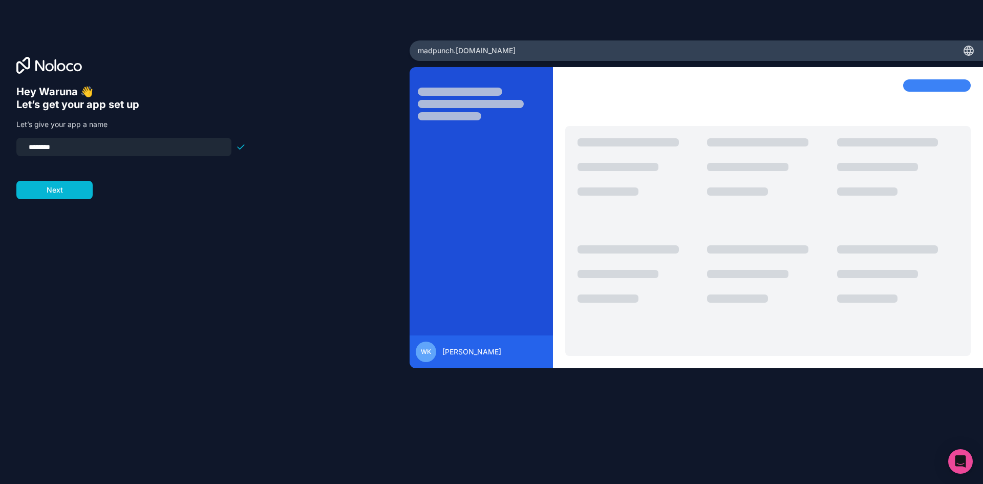
click at [87, 152] on input "********" at bounding box center [124, 147] width 203 height 14
drag, startPoint x: 87, startPoint y: 152, endPoint x: 10, endPoint y: 152, distance: 76.8
click at [10, 152] on div "Hey Waruna 👋 Let’s get your app set up Let’s give your app a name ******** Next" at bounding box center [205, 241] width 410 height 403
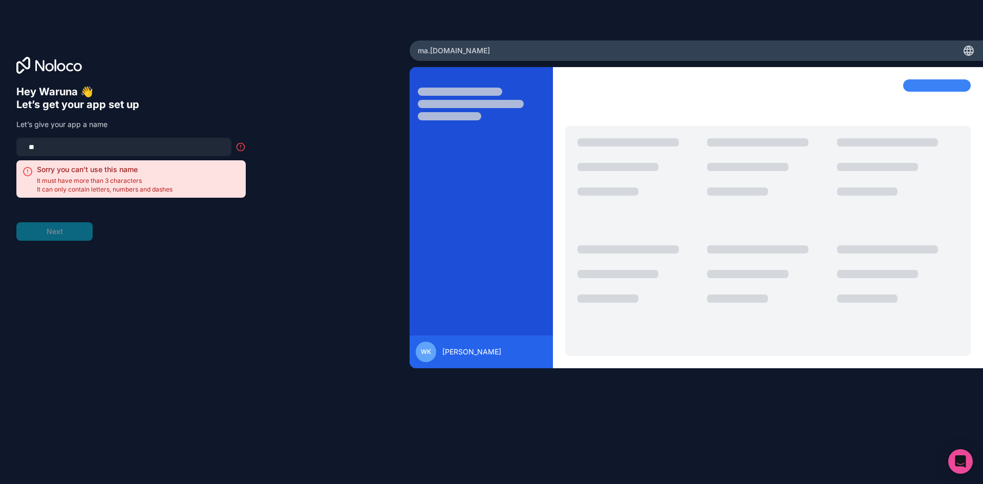
type input "*"
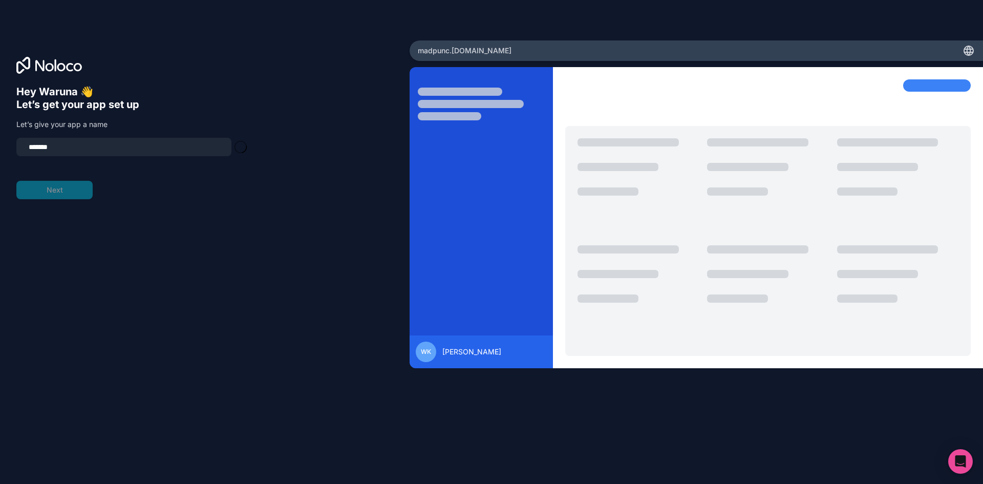
type input "********"
click at [72, 190] on button "Next" at bounding box center [54, 190] width 76 height 18
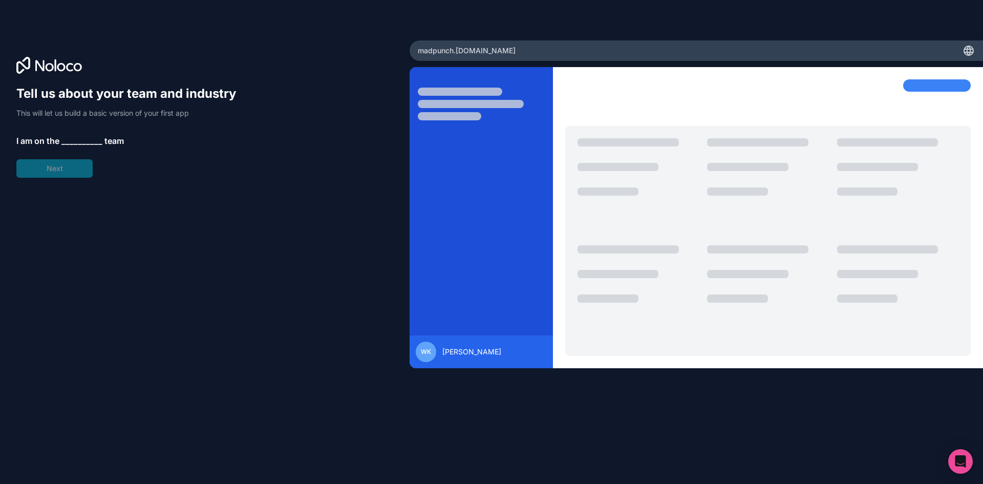
click at [76, 137] on span "__________" at bounding box center [81, 141] width 41 height 12
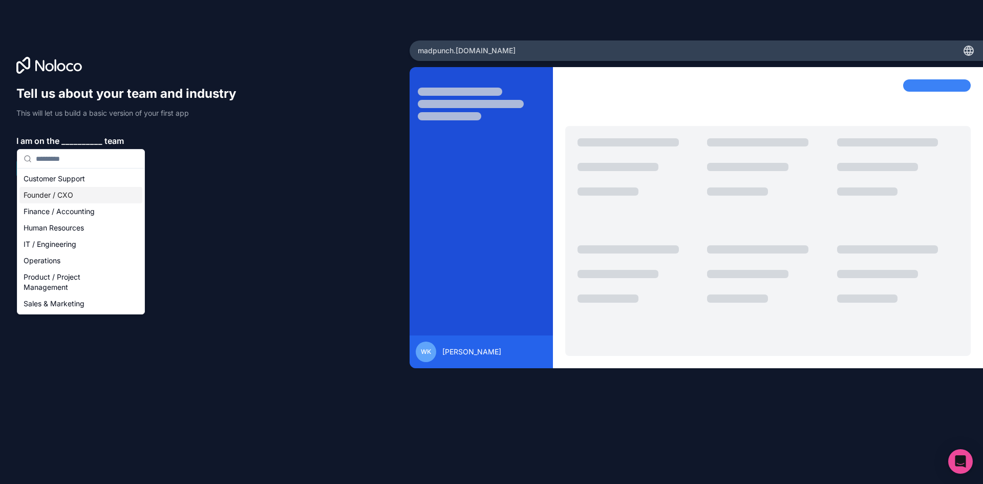
click at [83, 194] on div "Founder / CXO" at bounding box center [80, 195] width 123 height 16
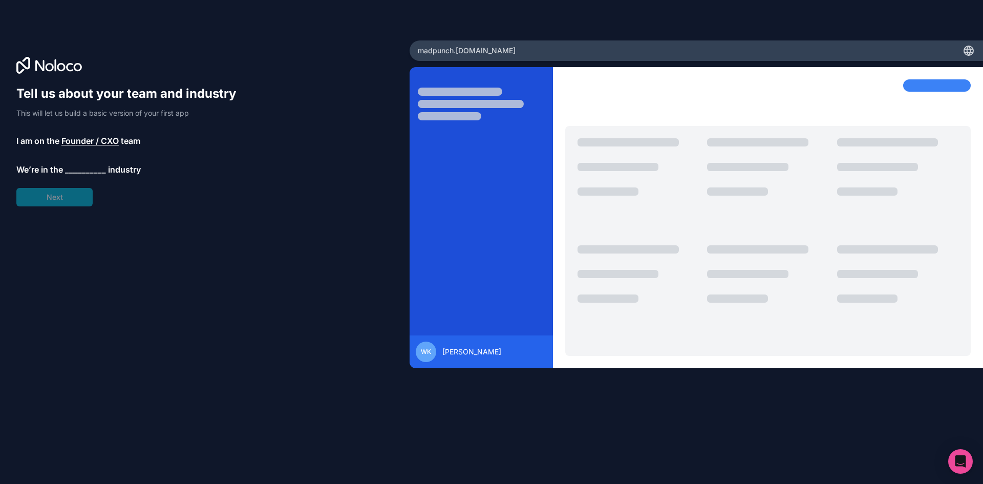
click at [74, 170] on span "__________" at bounding box center [85, 169] width 41 height 12
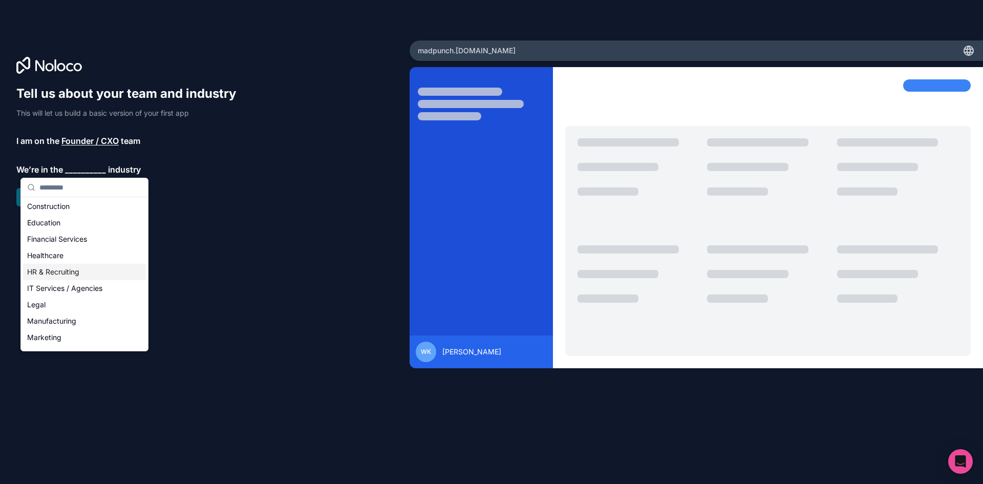
scroll to position [102, 0]
click at [80, 270] on div "Marketing" at bounding box center [84, 269] width 123 height 16
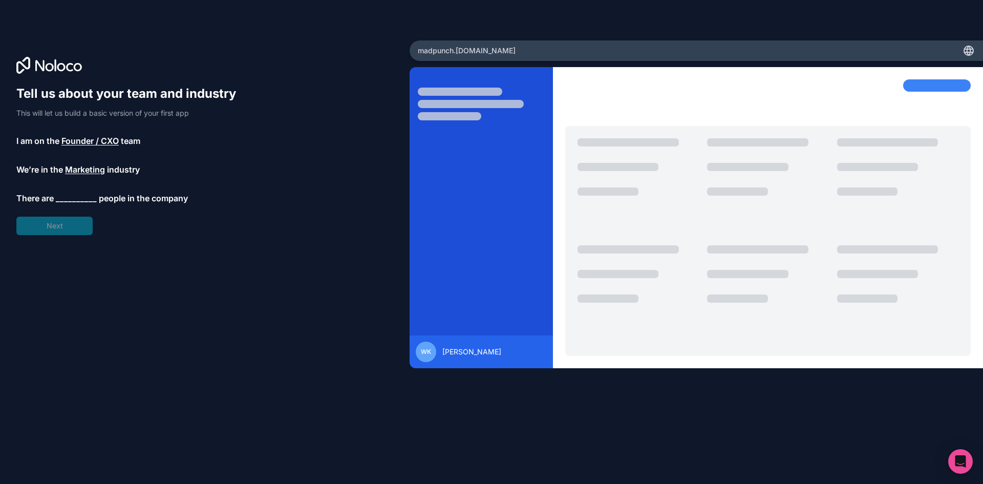
click at [71, 198] on span "__________" at bounding box center [76, 198] width 41 height 12
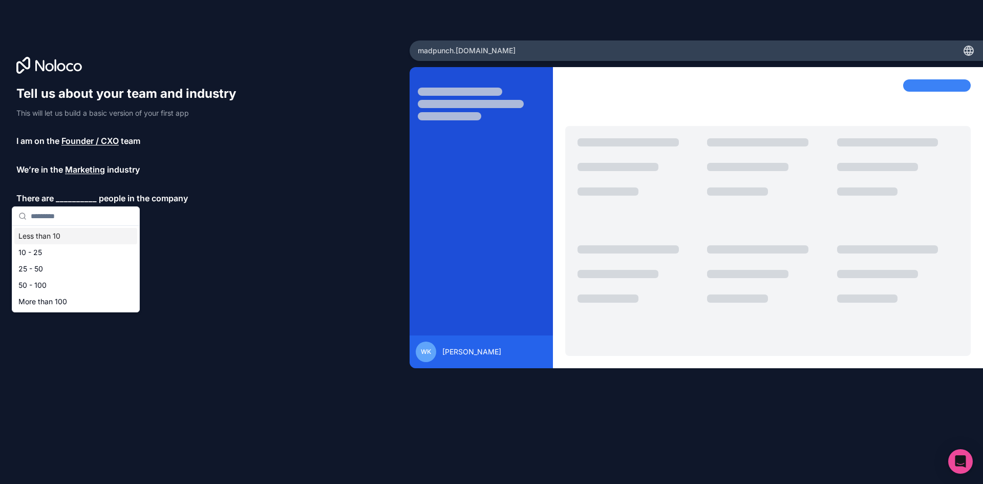
click at [67, 236] on div "Less than 10" at bounding box center [75, 236] width 123 height 16
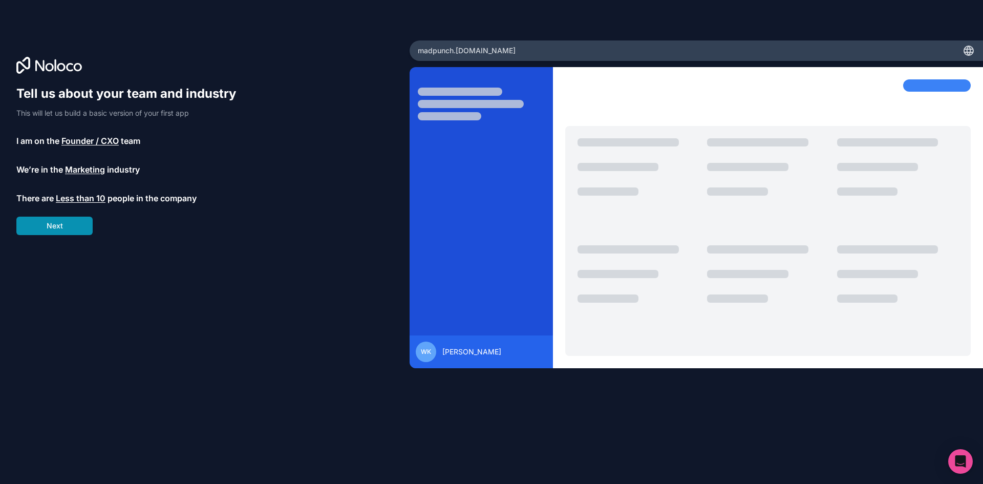
click at [75, 220] on button "Next" at bounding box center [54, 226] width 76 height 18
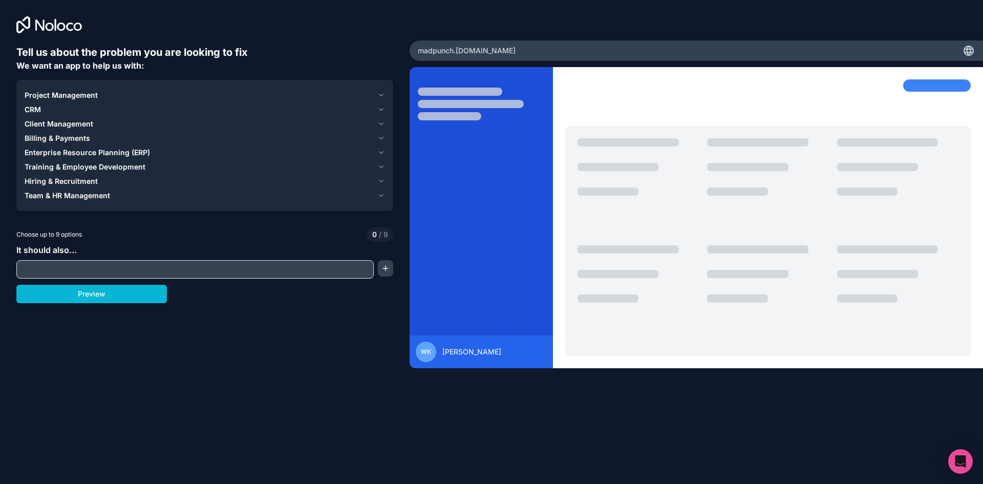
click at [375, 123] on button "Client Management" at bounding box center [205, 124] width 360 height 14
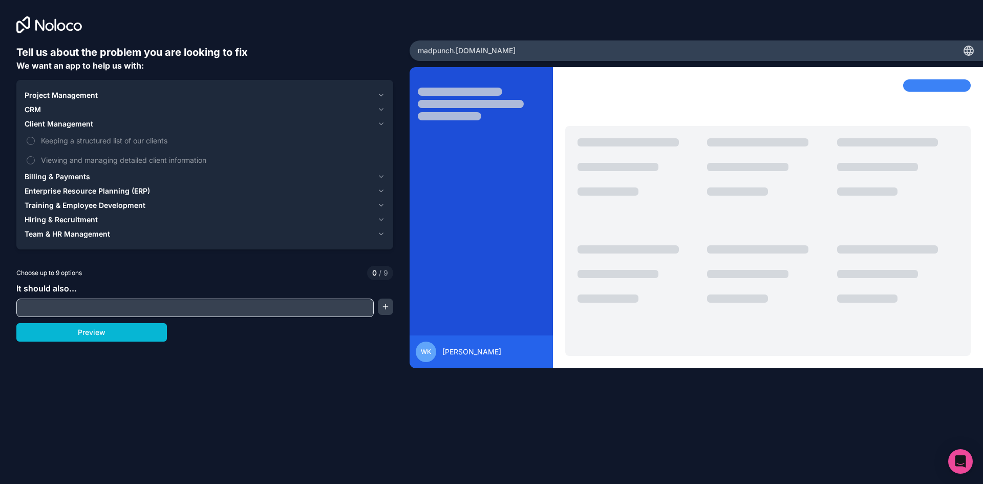
click at [379, 125] on icon "button" at bounding box center [381, 124] width 8 height 8
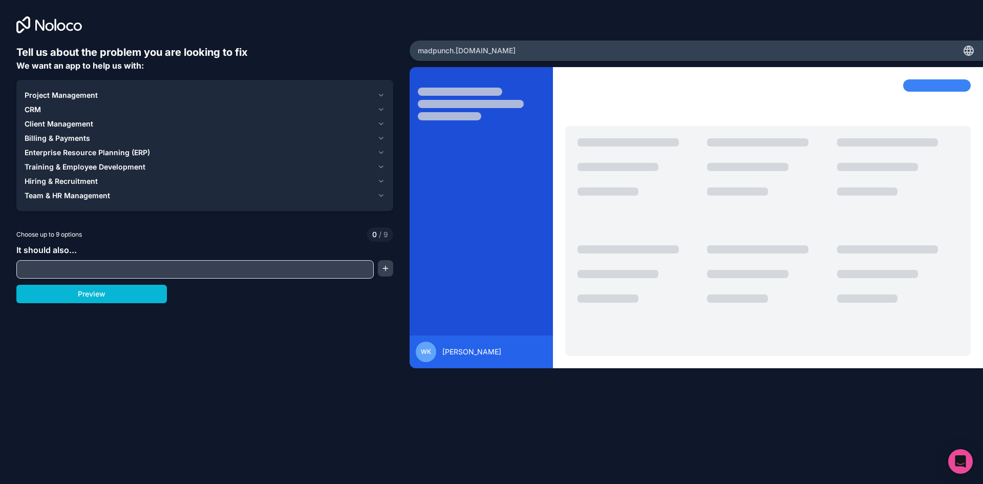
click at [372, 97] on div "Project Management" at bounding box center [199, 95] width 349 height 10
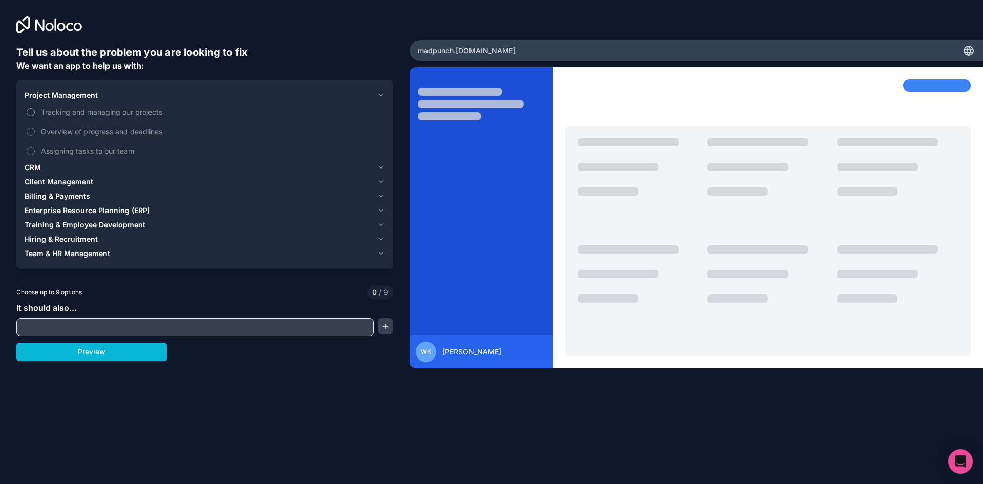
click at [143, 113] on span "Tracking and managing our projects" at bounding box center [212, 112] width 342 height 11
click at [35, 113] on button "Tracking and managing our projects" at bounding box center [31, 112] width 8 height 8
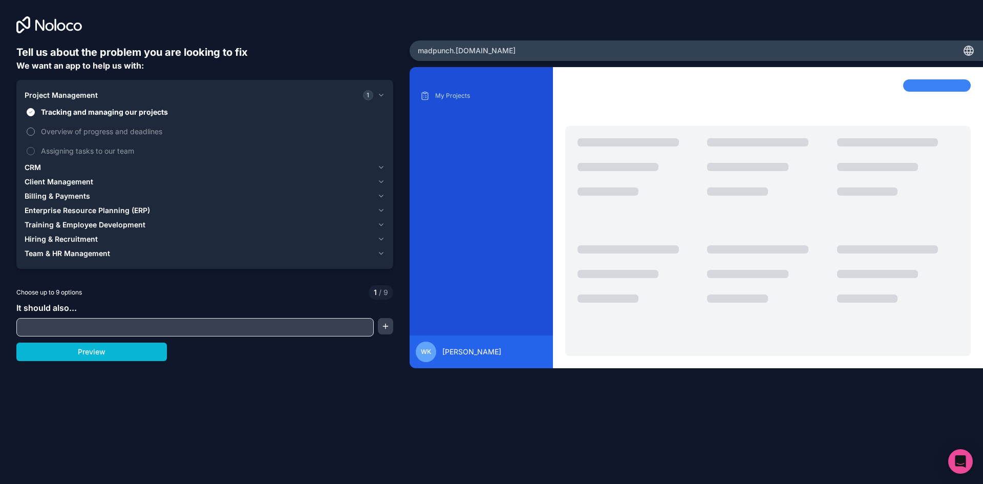
click at [152, 135] on span "Overview of progress and deadlines" at bounding box center [212, 131] width 342 height 11
click at [35, 135] on button "Overview of progress and deadlines" at bounding box center [31, 131] width 8 height 8
click at [128, 149] on span "Assigning tasks to our team" at bounding box center [212, 150] width 342 height 11
click at [35, 149] on button "Assigning tasks to our team" at bounding box center [31, 151] width 8 height 8
click at [379, 166] on icon "button" at bounding box center [381, 167] width 8 height 8
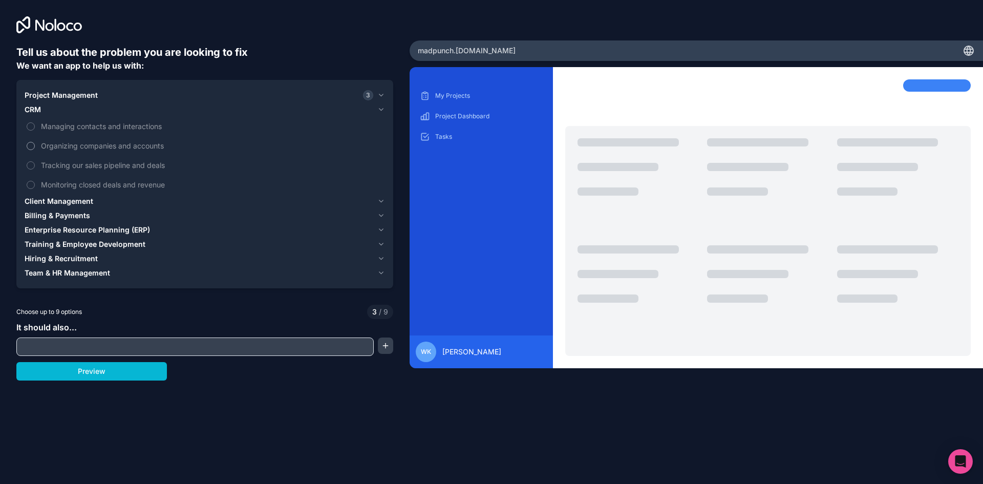
click at [134, 143] on span "Organizing companies and accounts" at bounding box center [212, 145] width 342 height 11
click at [35, 143] on button "Organizing companies and accounts" at bounding box center [31, 146] width 8 height 8
click at [134, 143] on span "Organizing companies and accounts" at bounding box center [212, 145] width 342 height 11
click at [35, 143] on button "Organizing companies and accounts" at bounding box center [31, 146] width 8 height 8
click at [292, 201] on div "Client Management" at bounding box center [199, 201] width 349 height 10
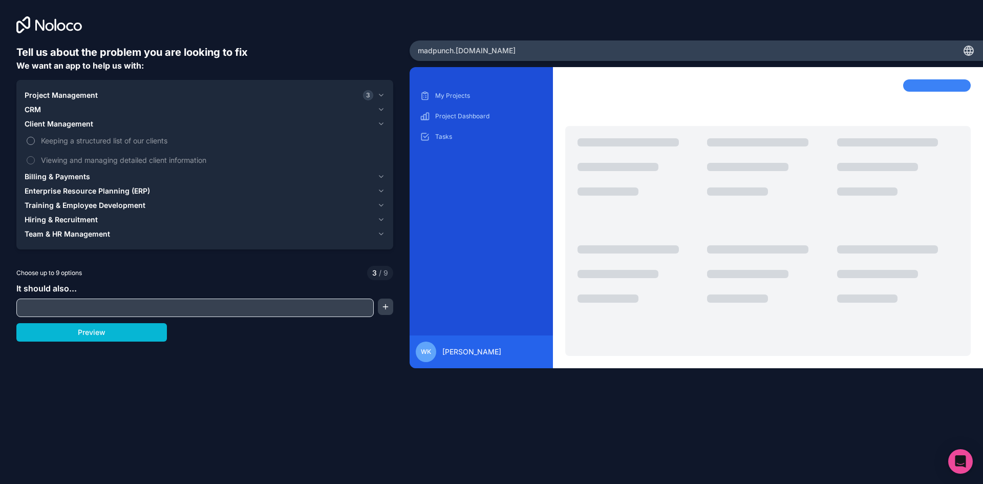
click at [118, 138] on span "Keeping a structured list of our clients" at bounding box center [212, 140] width 342 height 11
click at [35, 138] on button "Keeping a structured list of our clients" at bounding box center [31, 141] width 8 height 8
click at [119, 164] on span "Viewing and managing detailed client information" at bounding box center [212, 160] width 342 height 11
click at [35, 164] on button "Viewing and managing detailed client information" at bounding box center [31, 160] width 8 height 8
click at [158, 174] on div "Billing & Payments" at bounding box center [199, 177] width 349 height 10
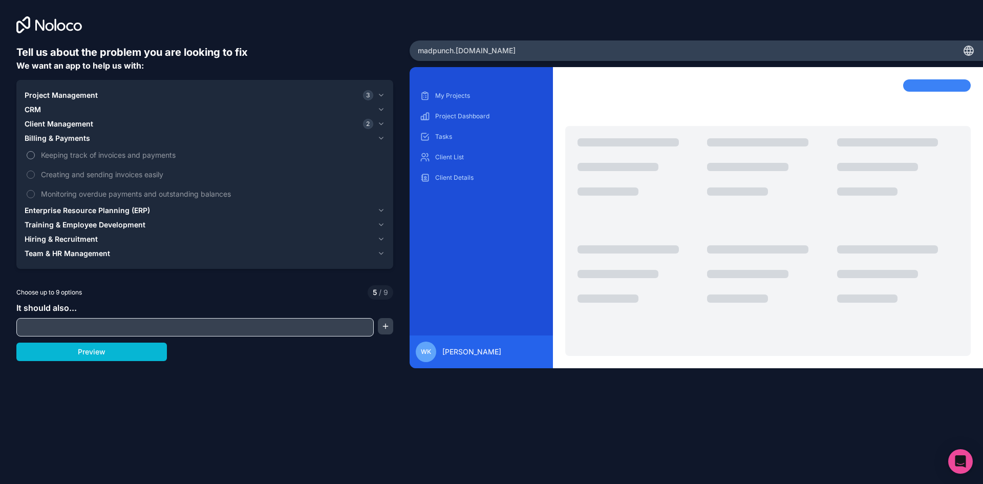
click at [142, 157] on span "Keeping track of invoices and payments" at bounding box center [212, 155] width 342 height 11
click at [35, 157] on button "Keeping track of invoices and payments" at bounding box center [31, 155] width 8 height 8
click at [136, 176] on span "Creating and sending invoices easily" at bounding box center [212, 174] width 342 height 11
click at [35, 176] on button "Creating and sending invoices easily" at bounding box center [31, 175] width 8 height 8
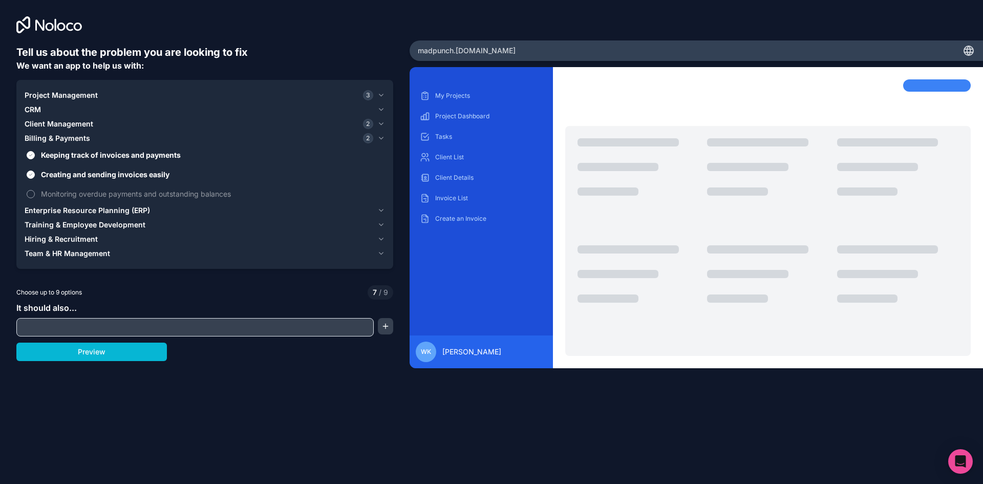
click at [163, 195] on span "Monitoring overdue payments and outstanding balances" at bounding box center [212, 193] width 342 height 11
click at [35, 195] on button "Monitoring overdue payments and outstanding balances" at bounding box center [31, 194] width 8 height 8
click at [295, 120] on div "Client Management 2" at bounding box center [199, 124] width 349 height 10
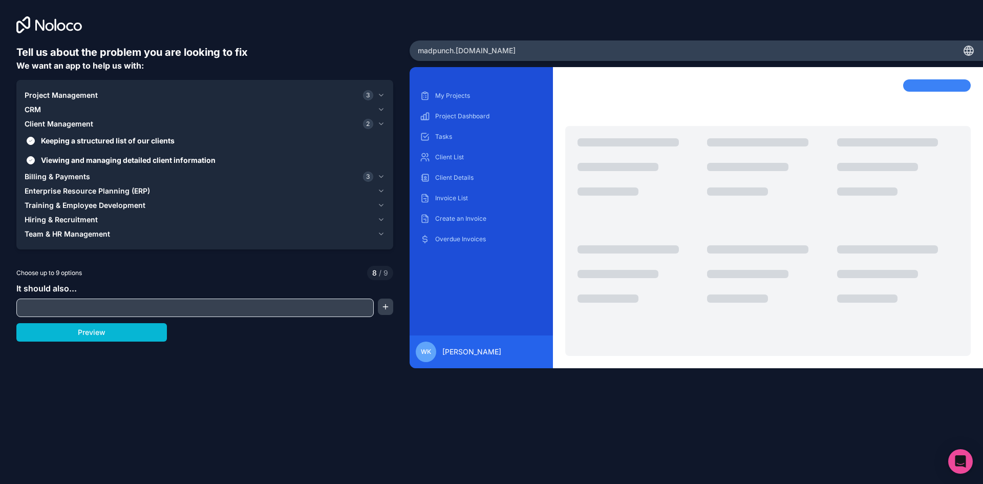
click at [272, 109] on div "CRM" at bounding box center [199, 109] width 349 height 10
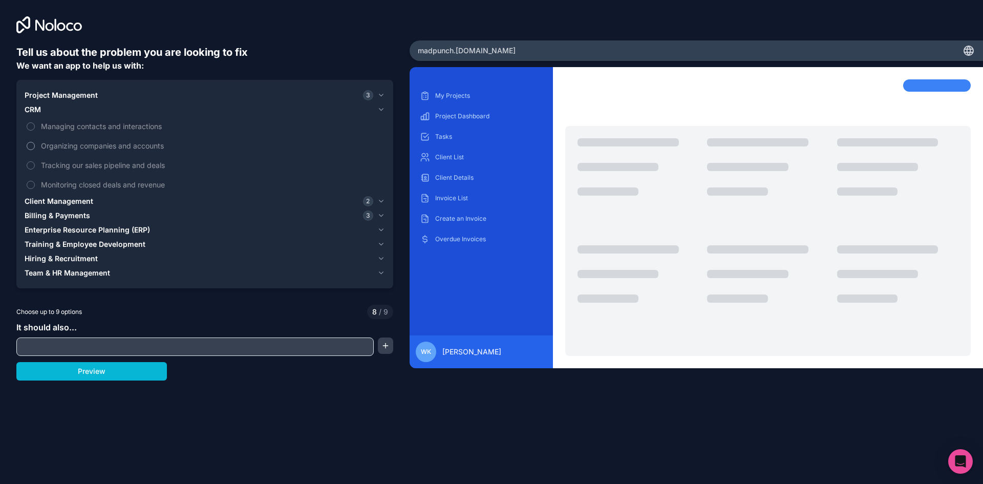
click at [154, 146] on span "Organizing companies and accounts" at bounding box center [212, 145] width 342 height 11
click at [35, 146] on button "Organizing companies and accounts" at bounding box center [31, 146] width 8 height 8
click at [379, 111] on icon "button" at bounding box center [381, 109] width 8 height 8
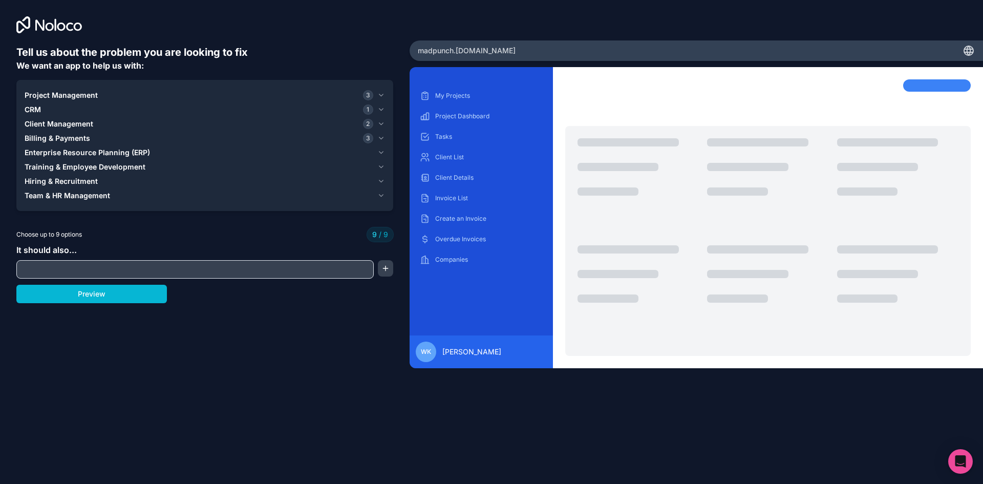
click at [380, 96] on icon "button" at bounding box center [381, 95] width 4 height 2
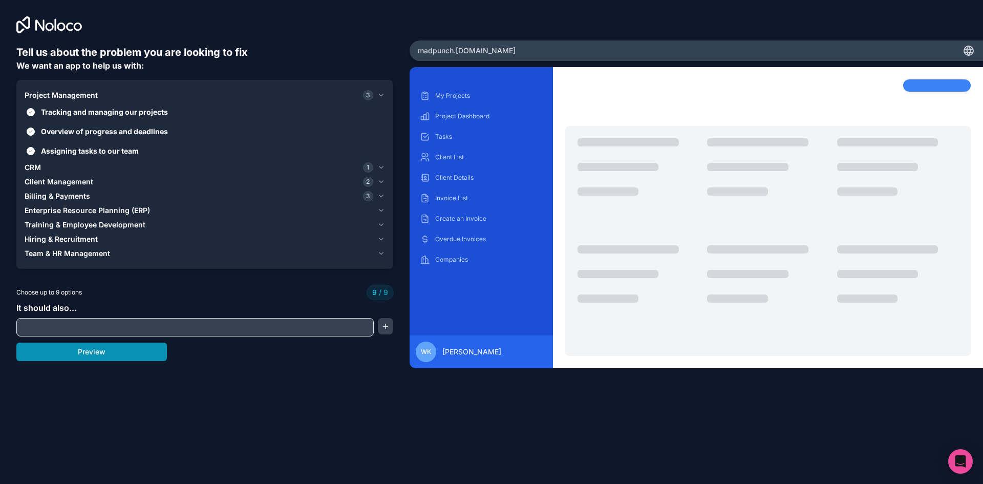
click at [152, 347] on button "Preview" at bounding box center [91, 352] width 151 height 18
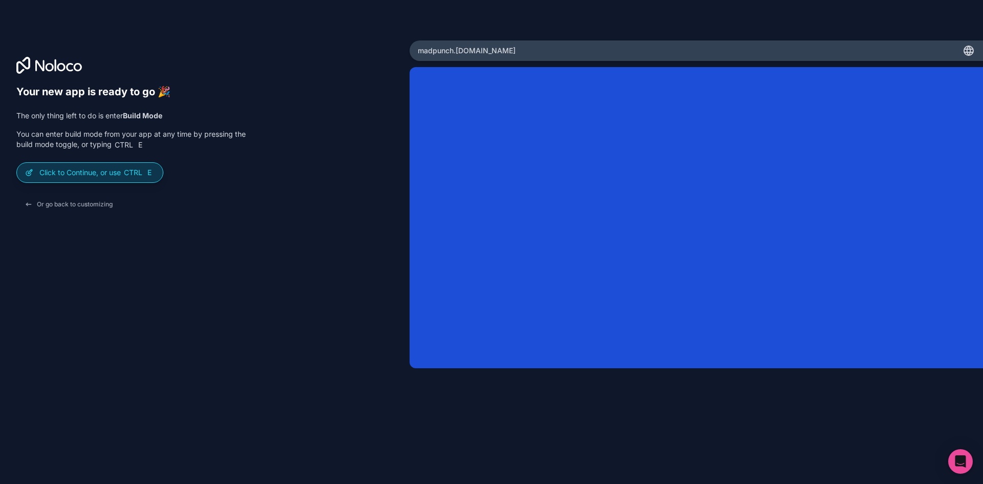
click at [91, 169] on p "Click to Continue, or use Ctrl E" at bounding box center [96, 172] width 115 height 10
